Goal: Find specific page/section: Find specific page/section

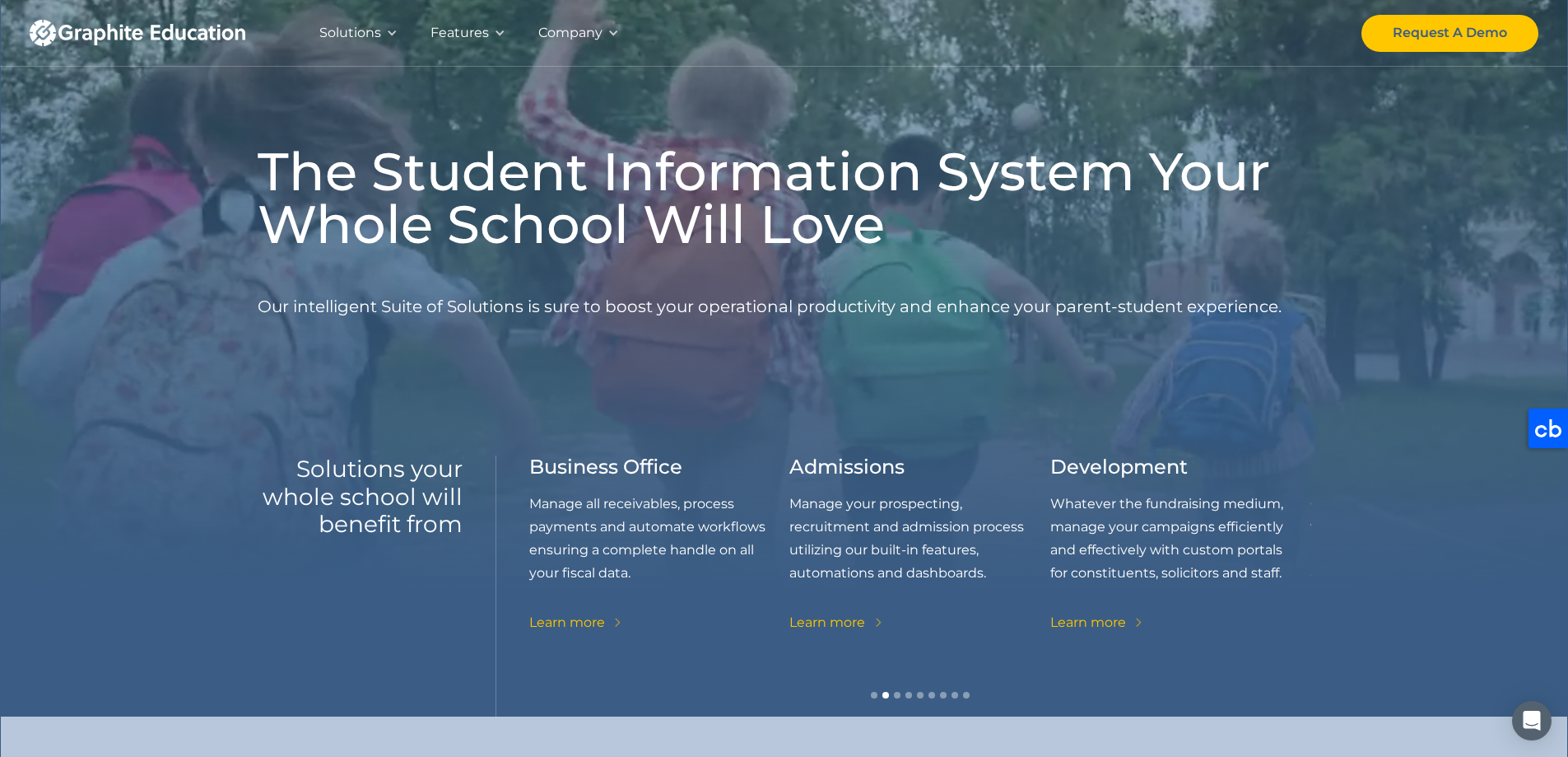
click at [363, 33] on div "Solutions" at bounding box center [350, 33] width 62 height 23
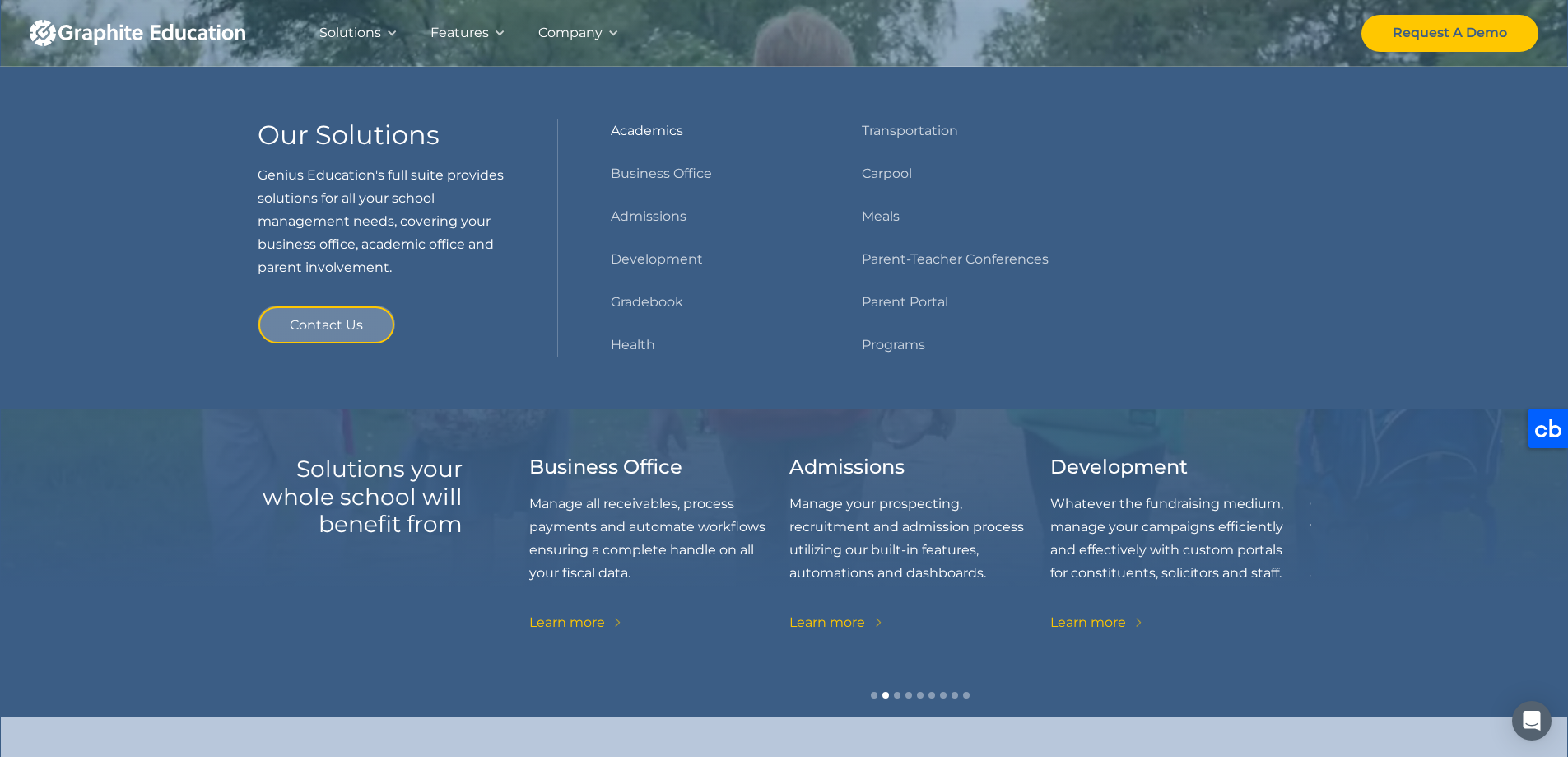
click at [634, 129] on link "Academics" at bounding box center [648, 130] width 73 height 23
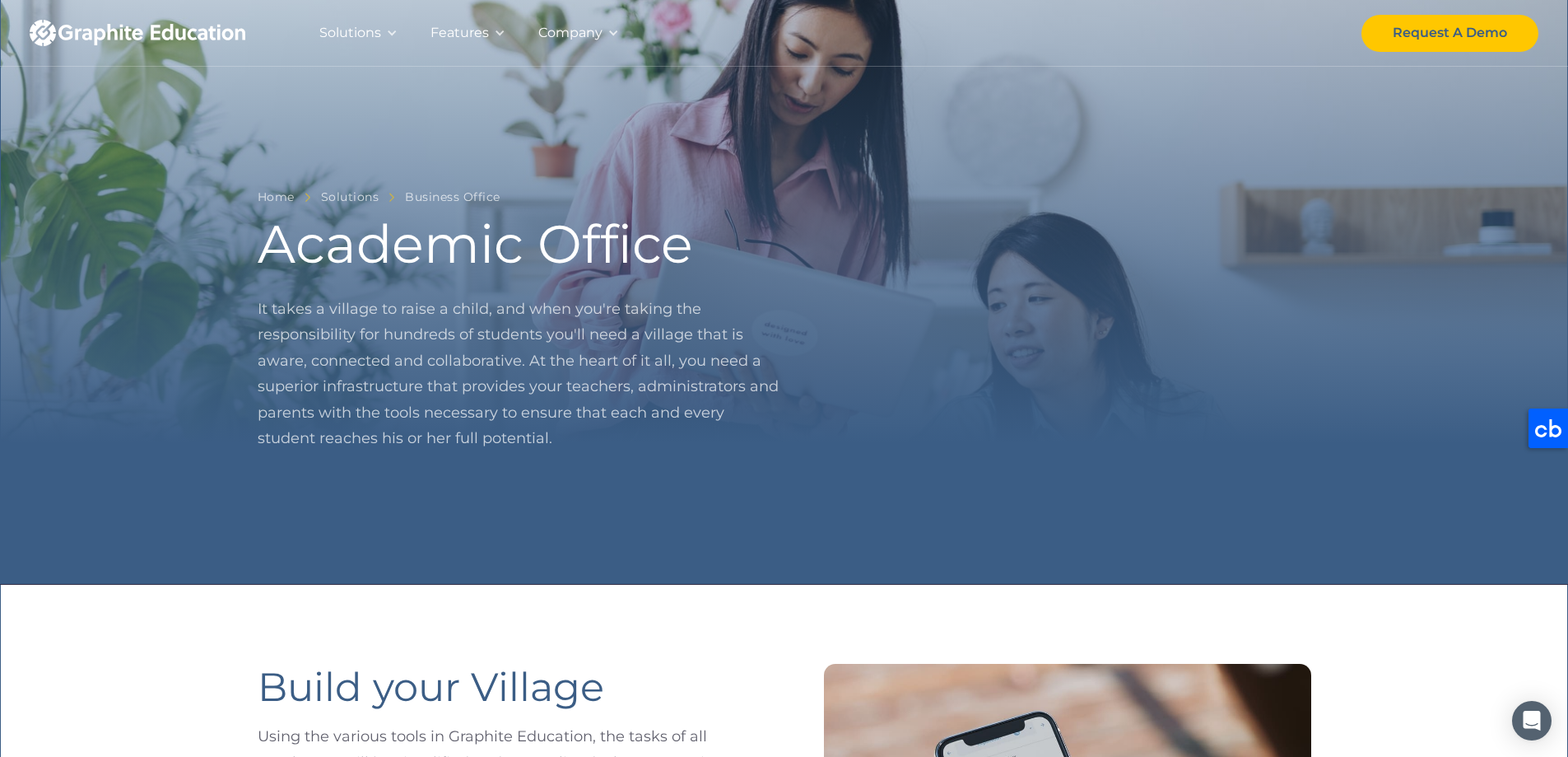
click at [382, 27] on div "Solutions" at bounding box center [358, 33] width 111 height 66
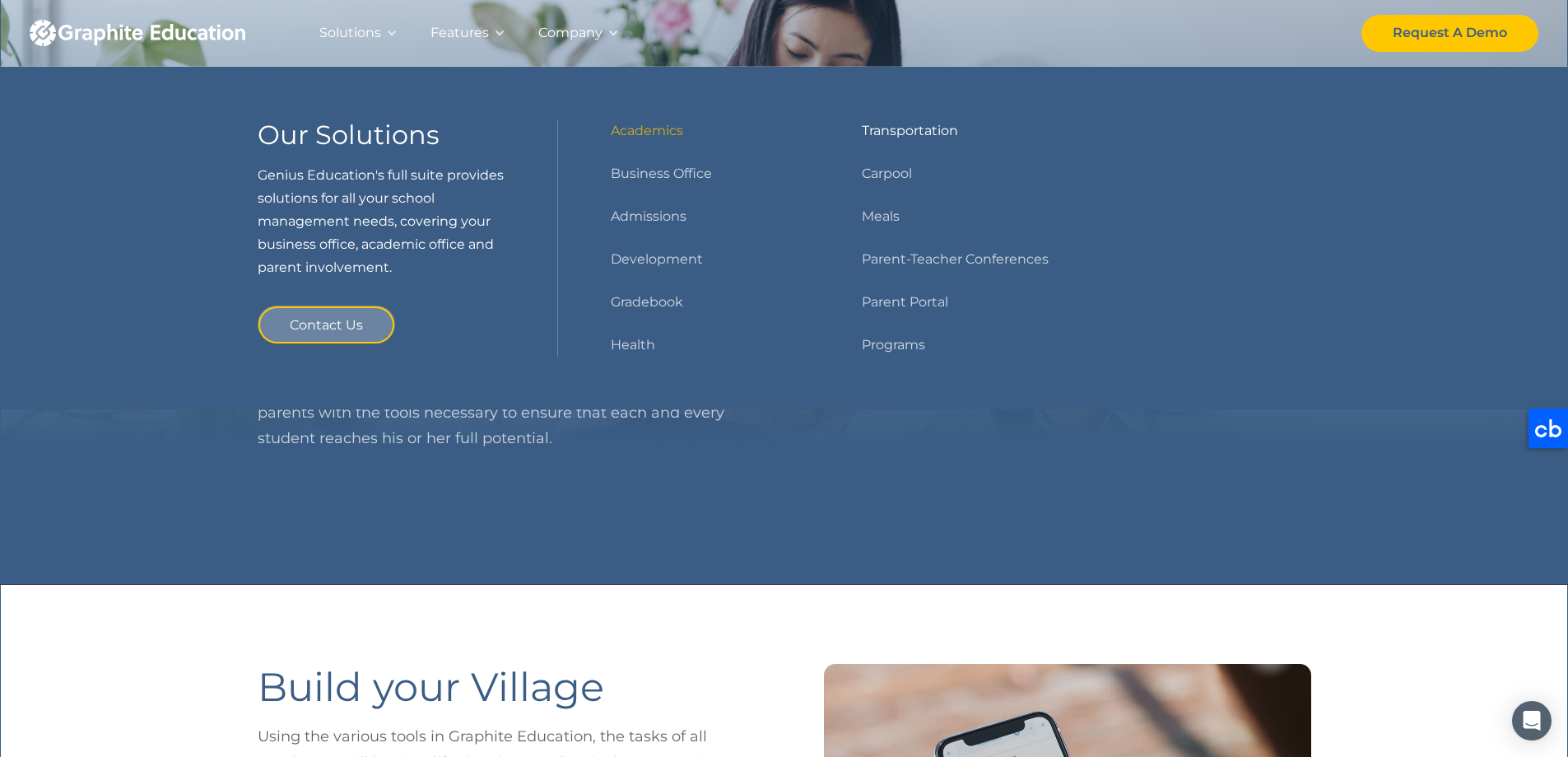
click at [907, 132] on link "Transportation" at bounding box center [911, 130] width 97 height 23
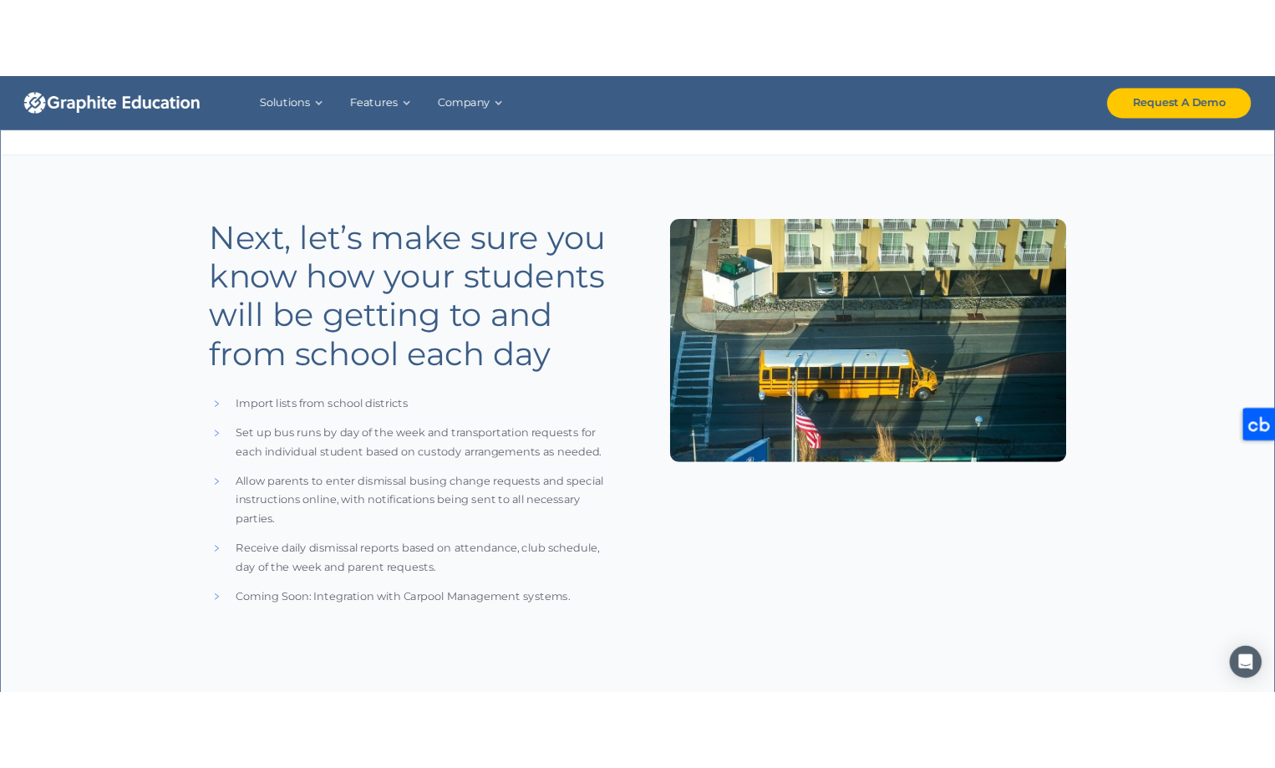
scroll to position [1253, 0]
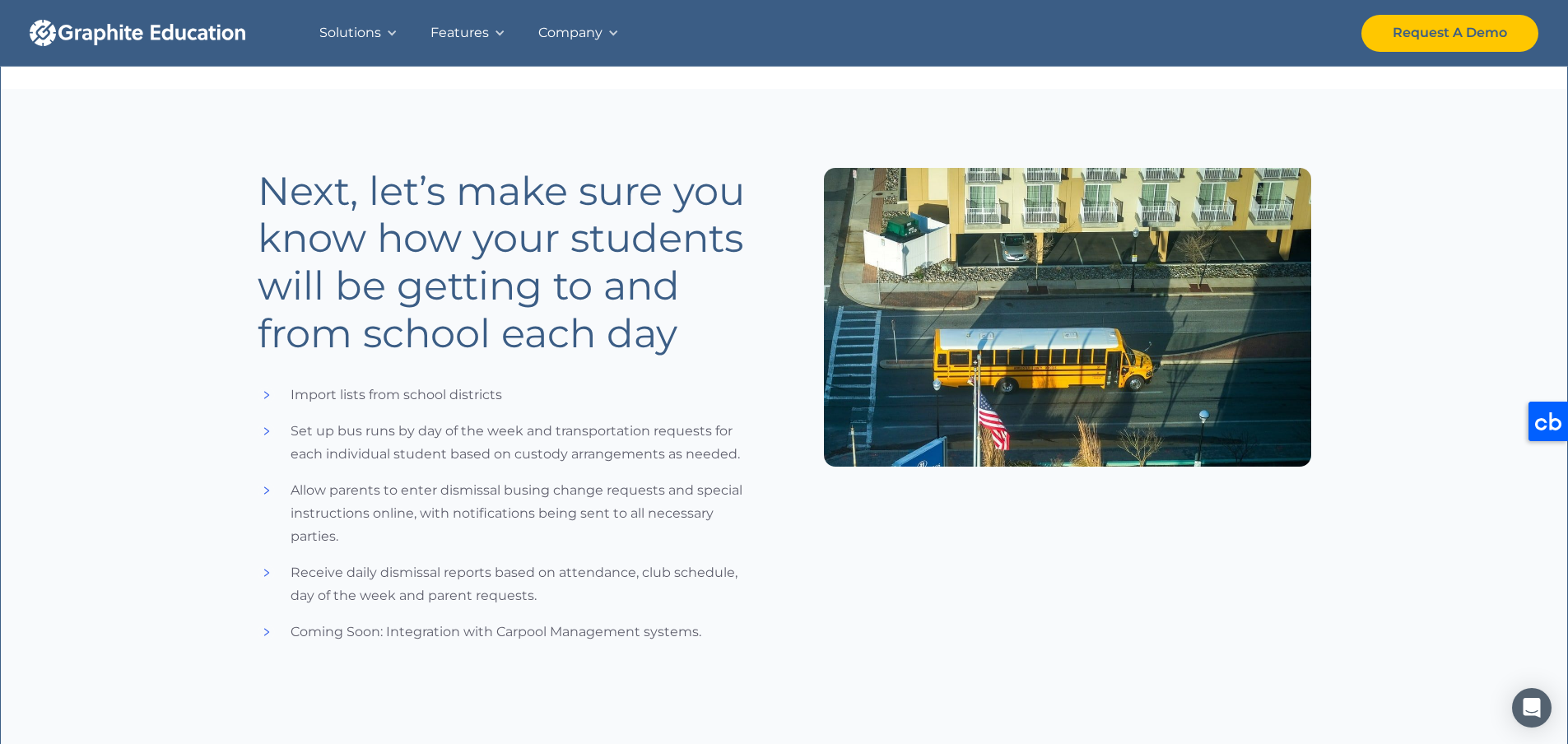
drag, startPoint x: 372, startPoint y: 1778, endPoint x: 1553, endPoint y: 1891, distance: 1186.4
